Goal: Information Seeking & Learning: Learn about a topic

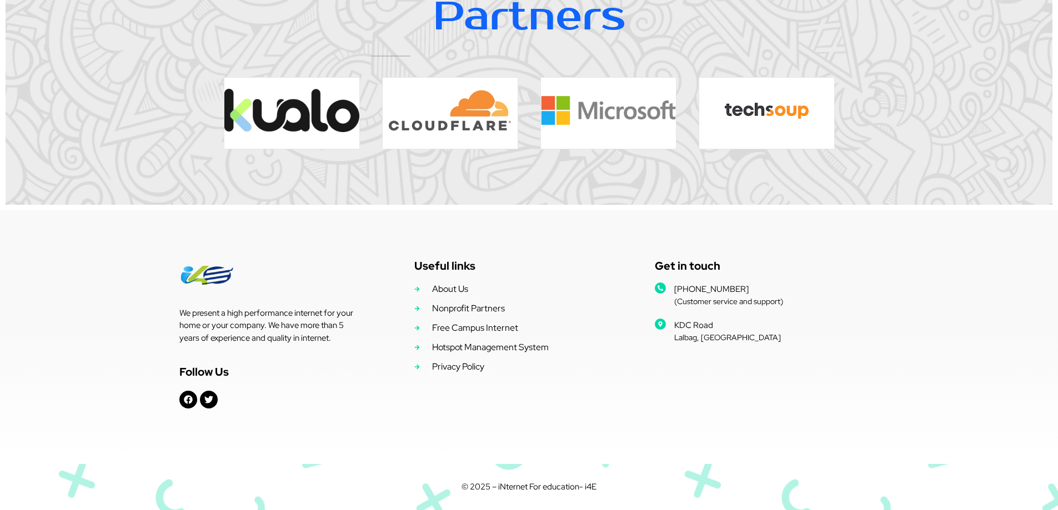
scroll to position [2284, 0]
click at [456, 364] on span "Privacy Policy" at bounding box center [456, 366] width 55 height 13
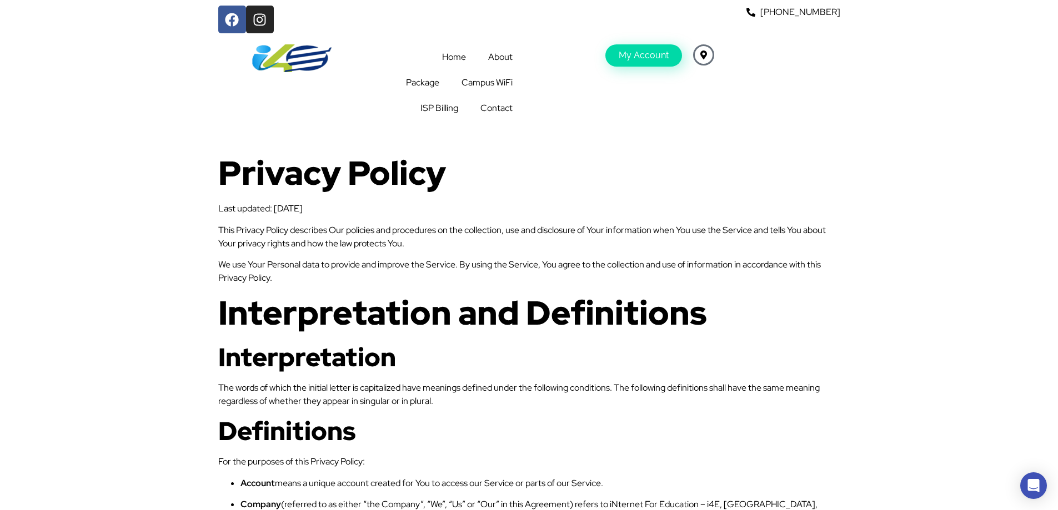
click at [498, 57] on link "About" at bounding box center [500, 57] width 47 height 26
